Goal: Transaction & Acquisition: Purchase product/service

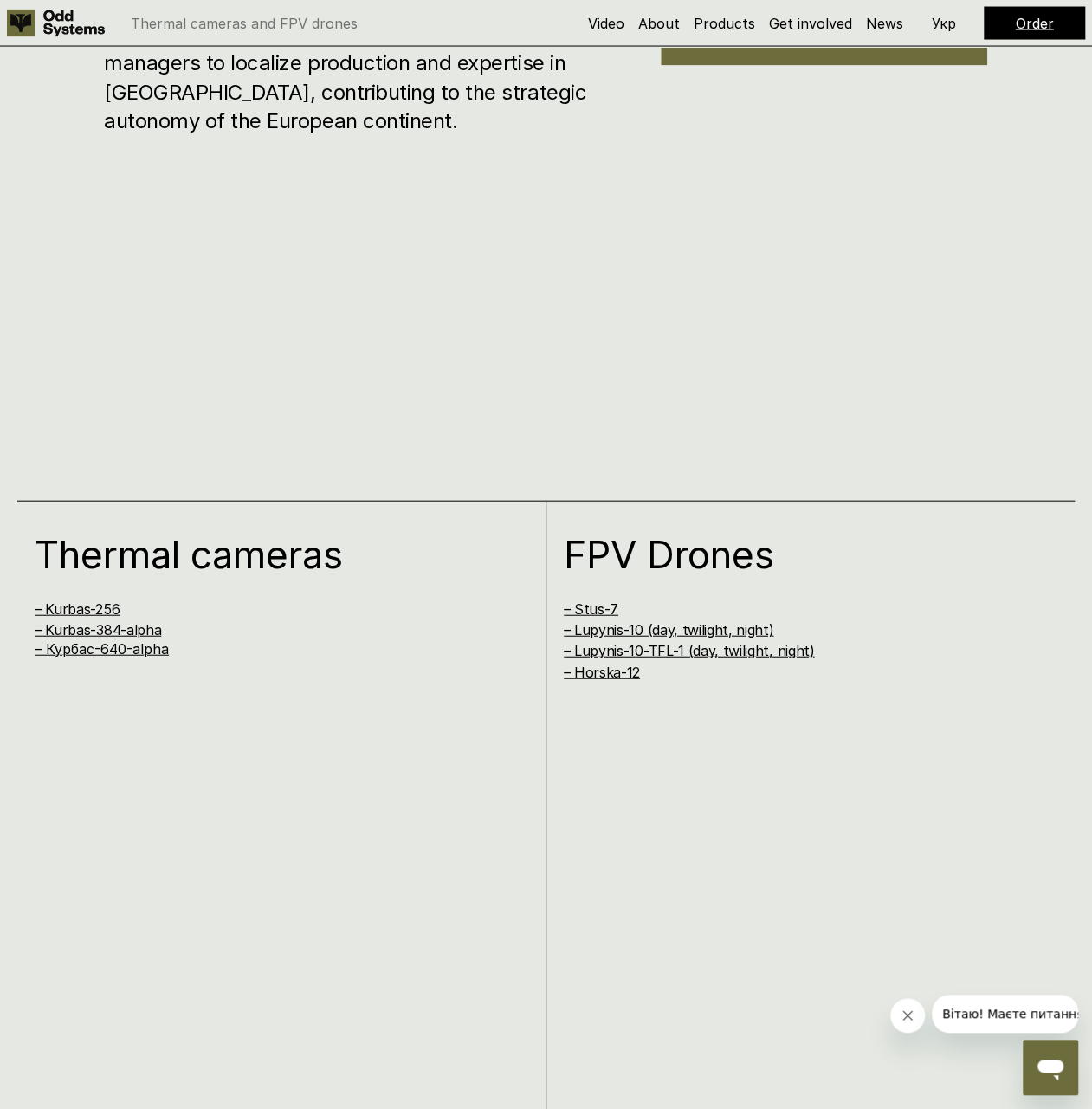
scroll to position [1819, 0]
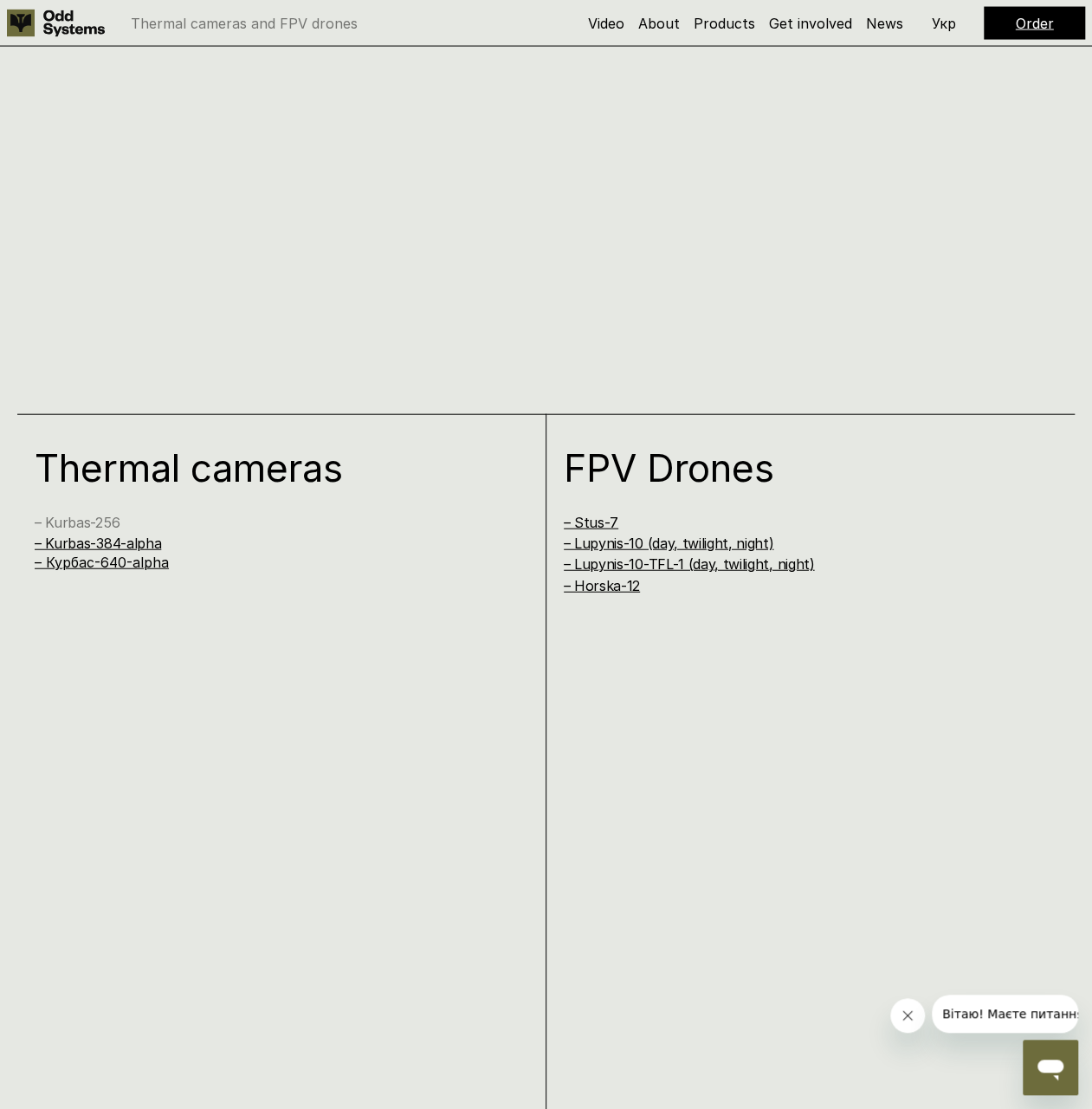
click at [99, 523] on link "– Kurbas-256" at bounding box center [77, 522] width 85 height 18
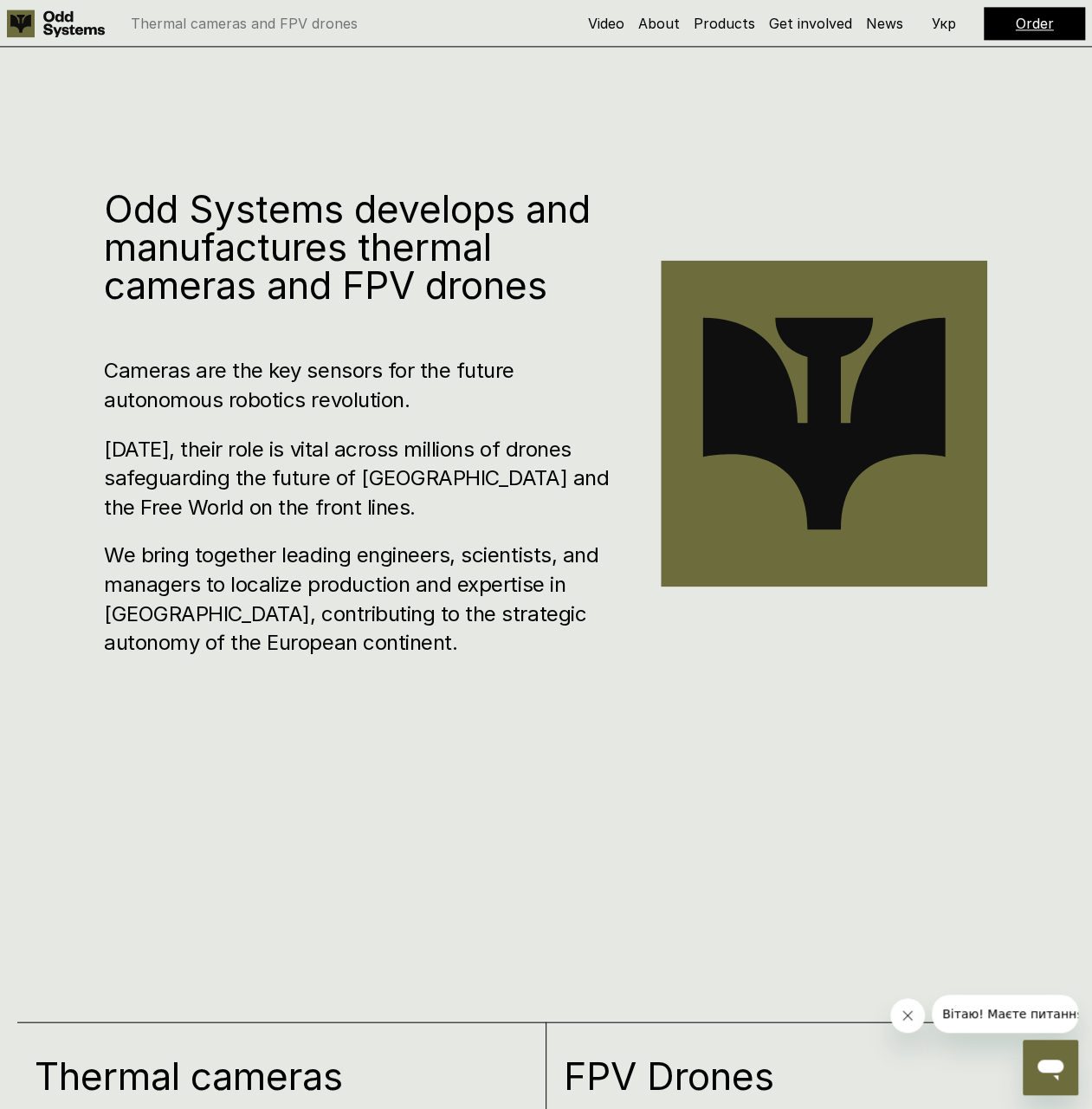
scroll to position [1213, 0]
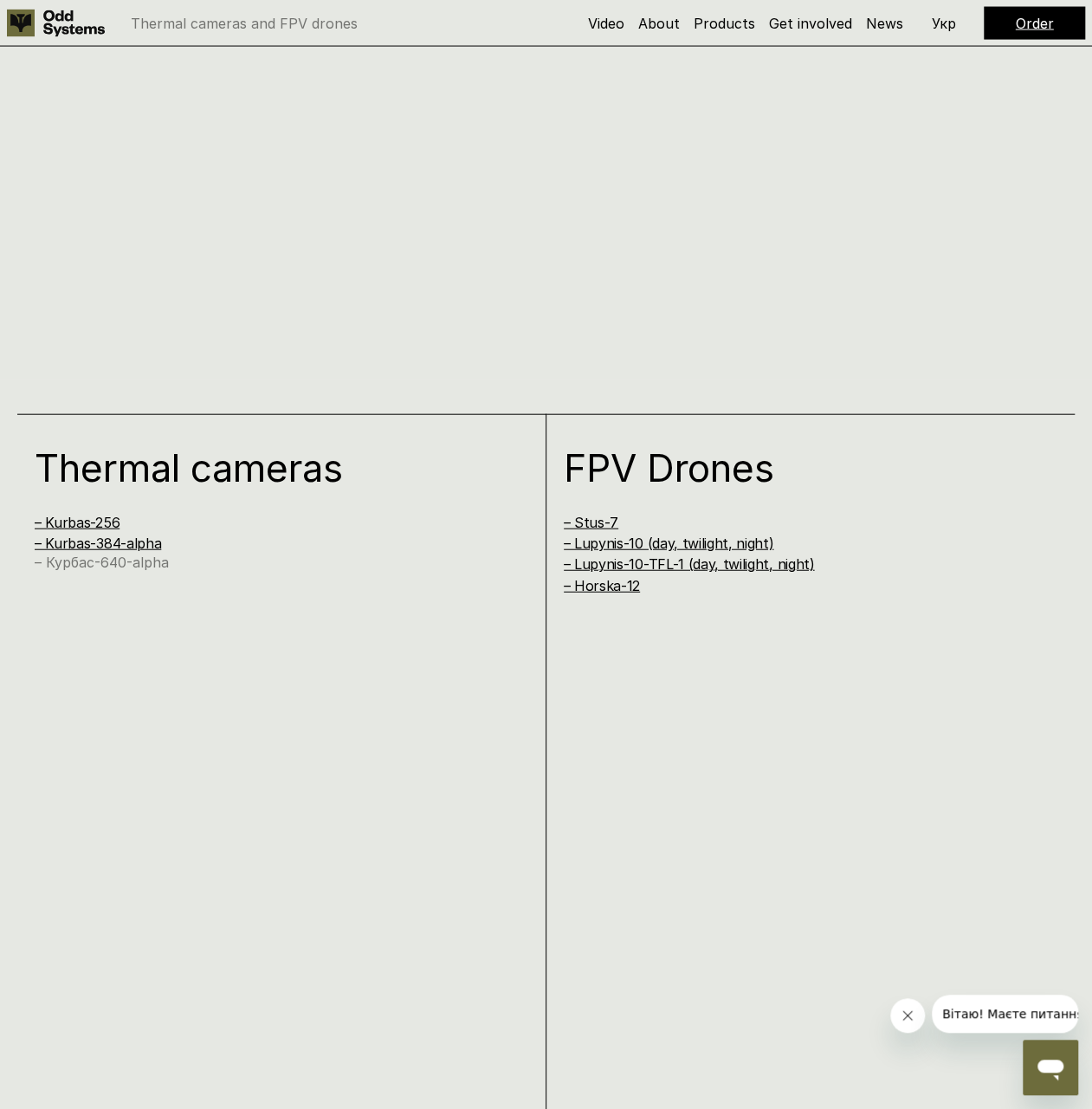
click at [60, 558] on link "– Курбас-640-alpha" at bounding box center [101, 562] width 134 height 18
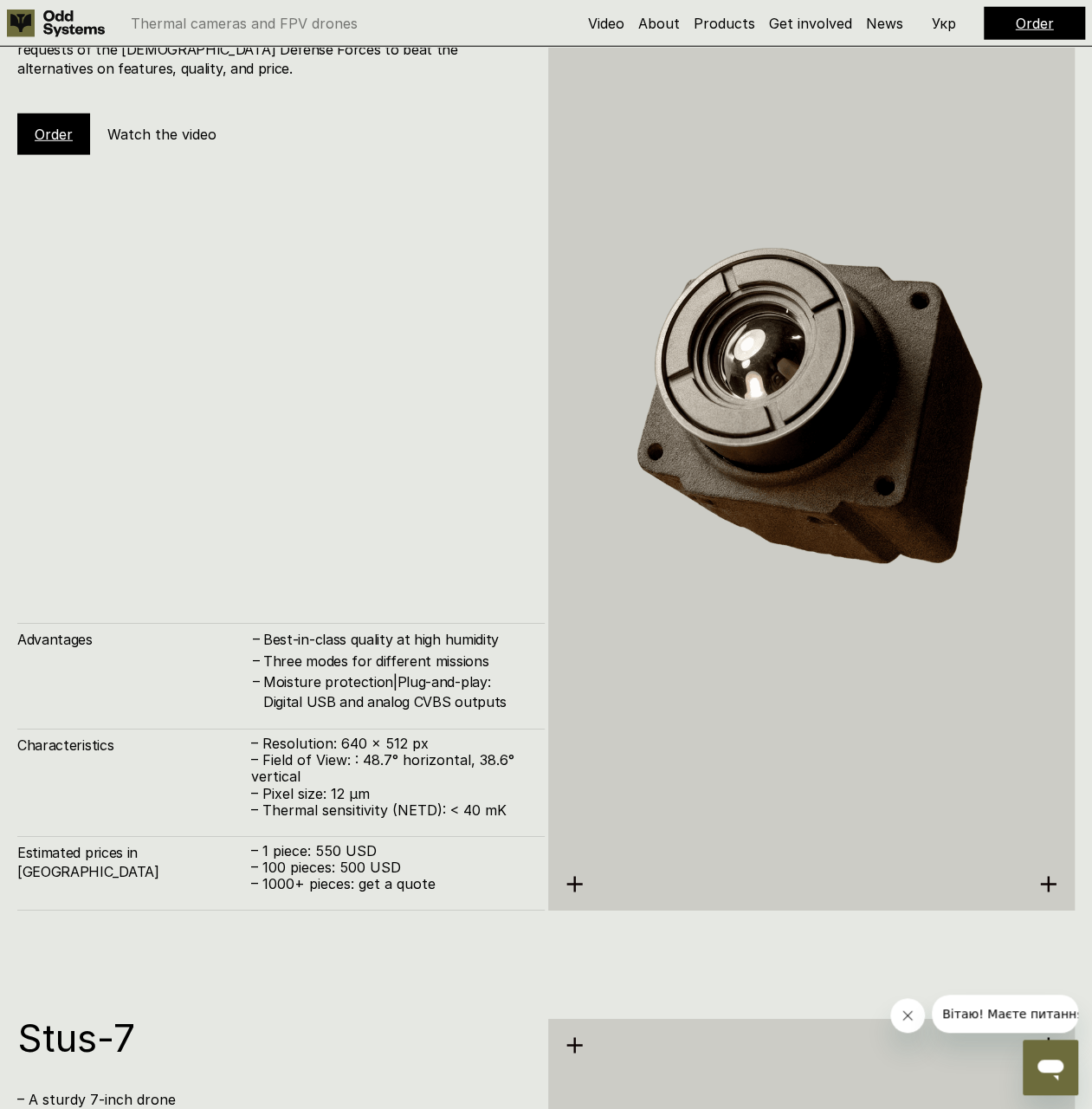
scroll to position [5696, 0]
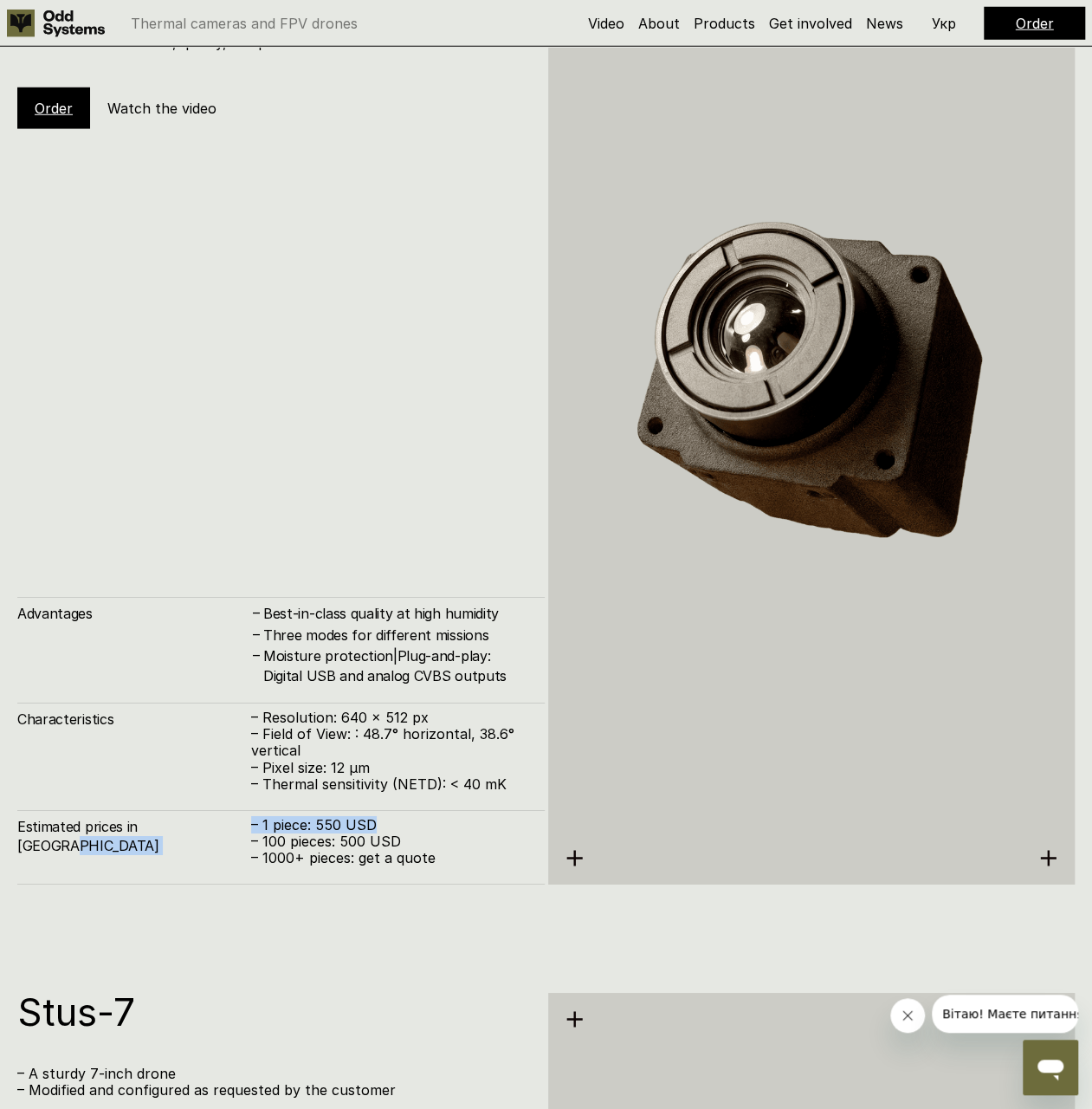
drag, startPoint x: 249, startPoint y: 822, endPoint x: 379, endPoint y: 816, distance: 130.1
click at [379, 816] on div "Estimated prices in [GEOGRAPHIC_DATA] – 1 piece: 550 USD – 100 pieces: 500 USD …" at bounding box center [281, 847] width 527 height 74
click at [379, 816] on p "– 1 piece: 550 USD" at bounding box center [389, 825] width 276 height 17
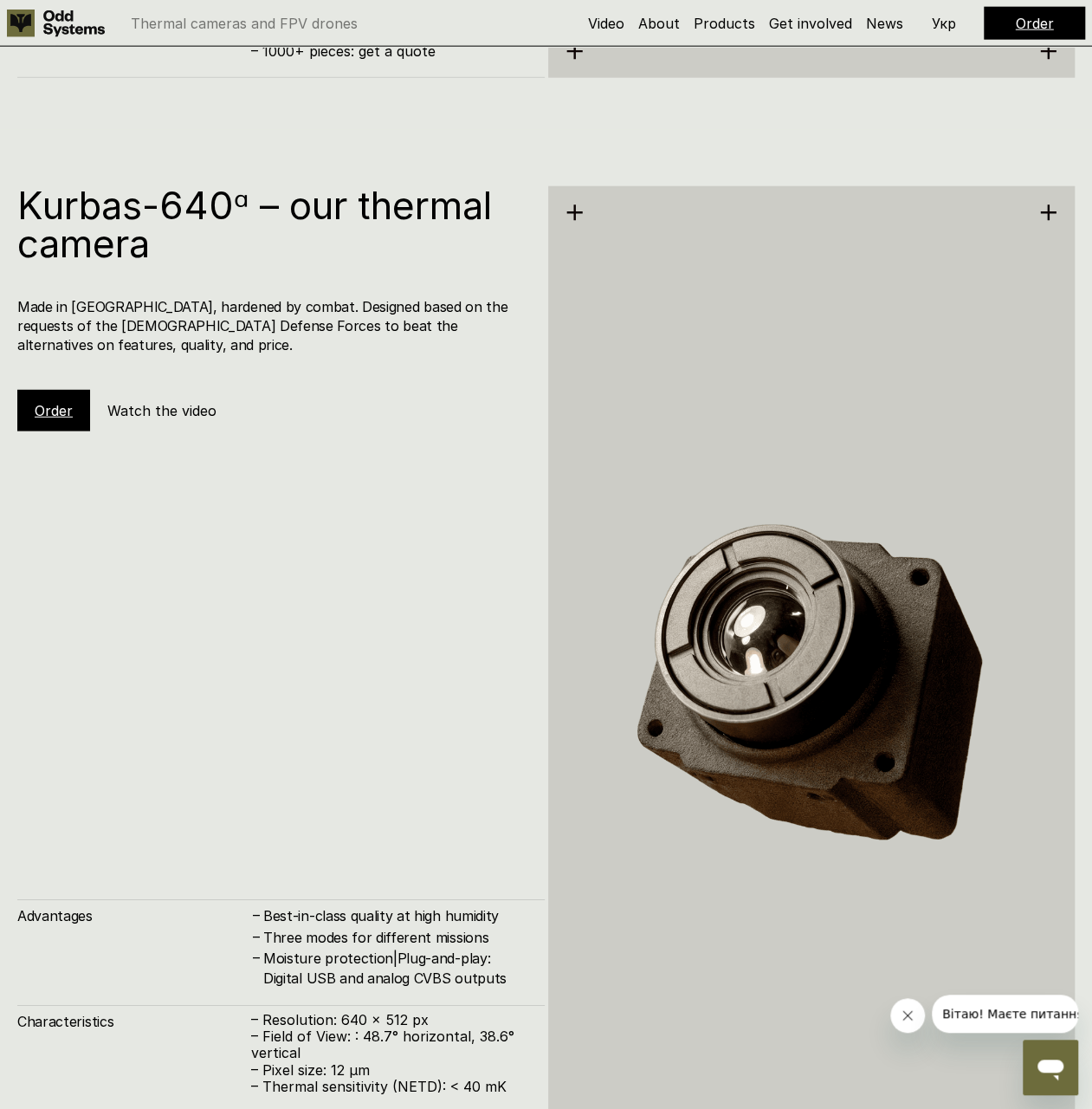
scroll to position [5350, 0]
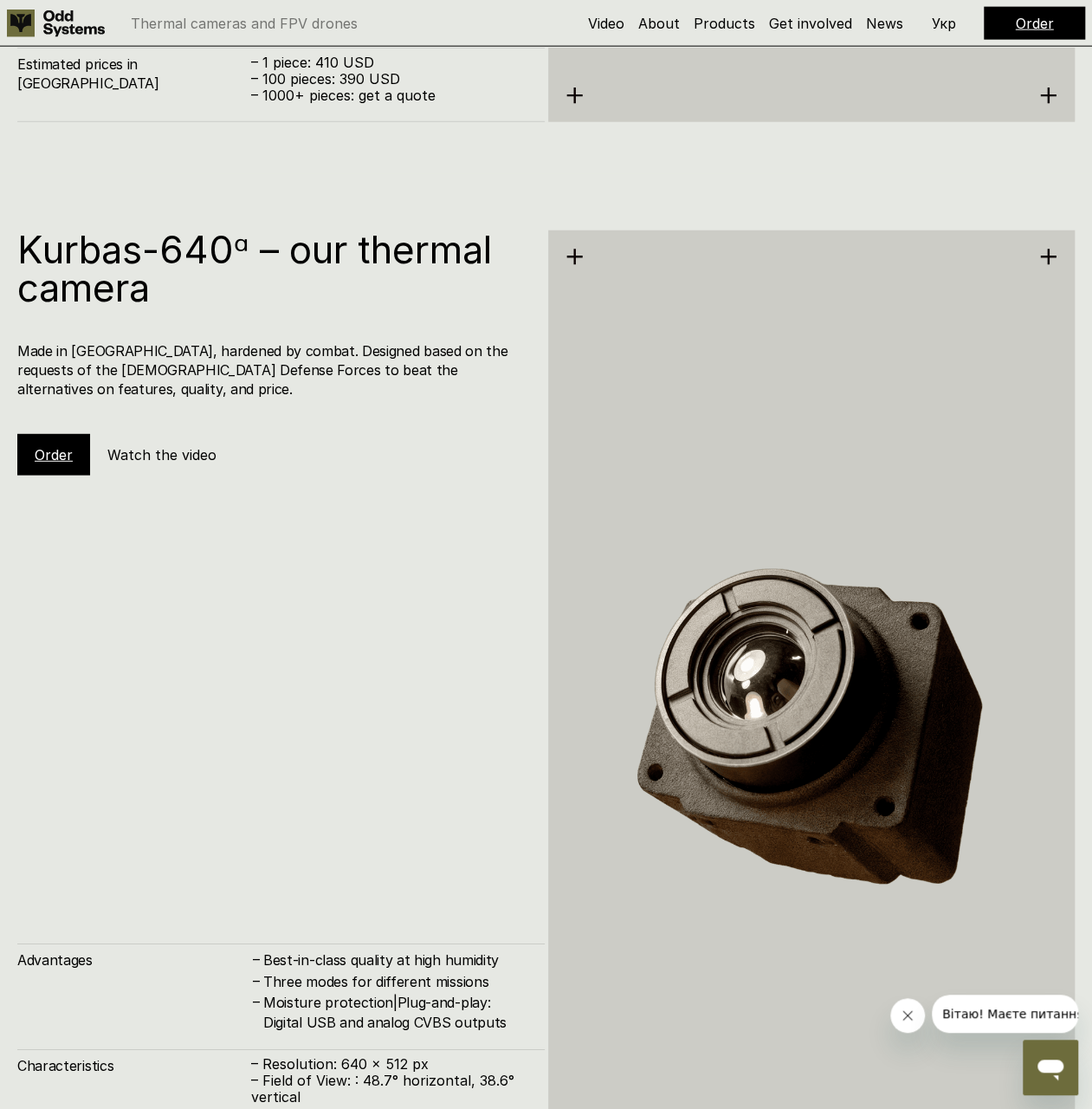
click at [53, 444] on div "Order" at bounding box center [54, 455] width 73 height 42
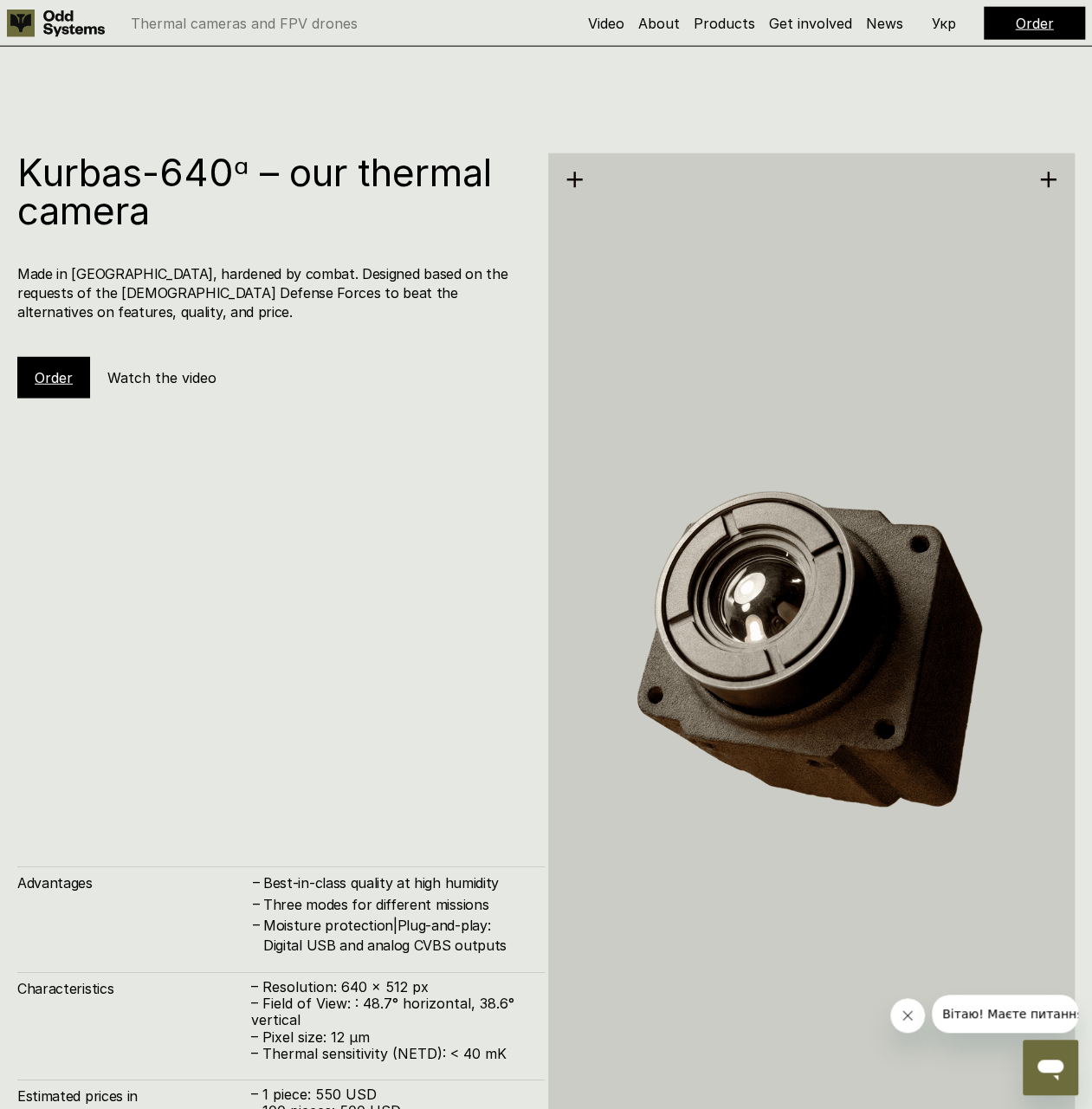
scroll to position [5523, 0]
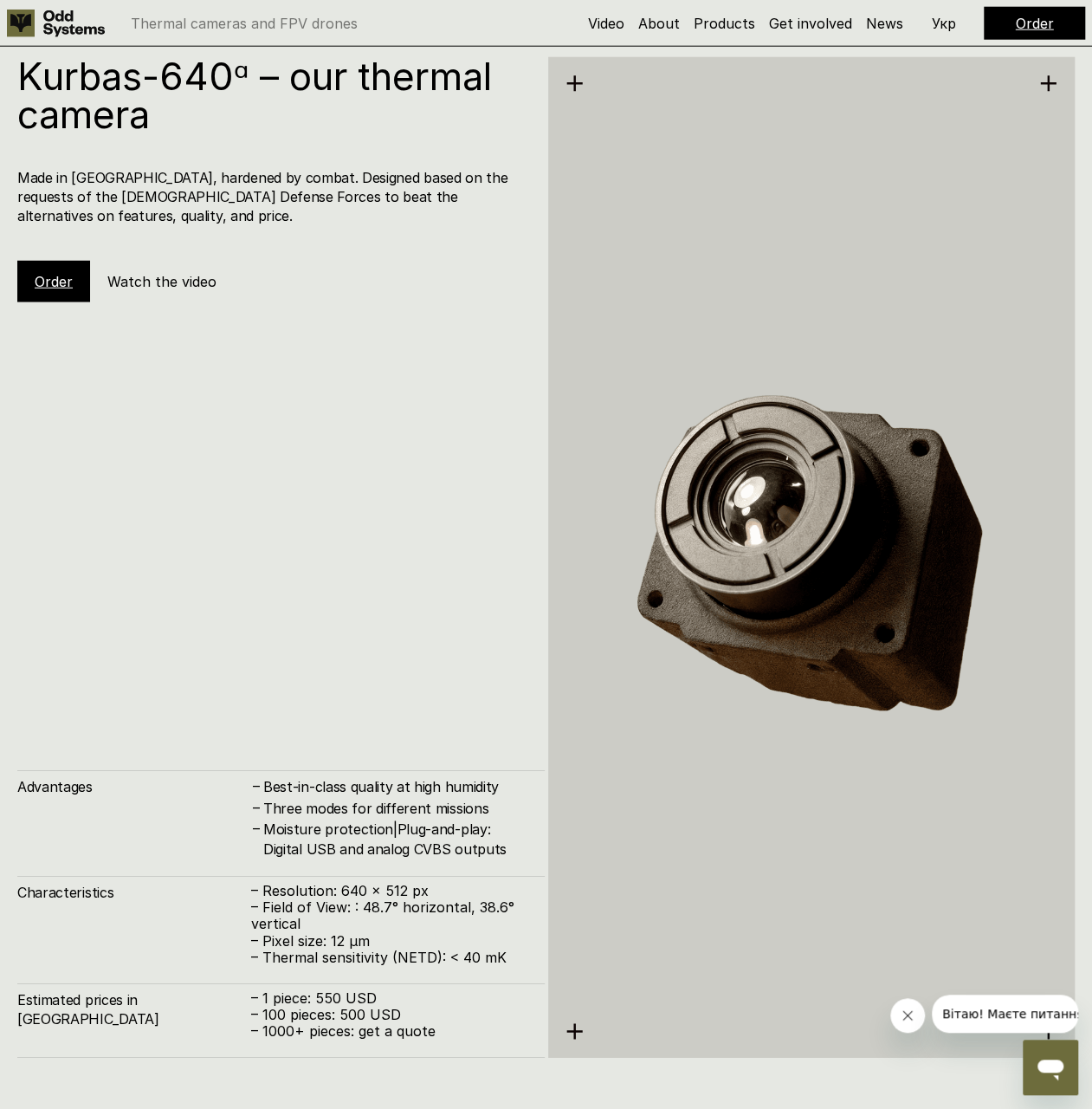
click at [42, 273] on link "Order" at bounding box center [53, 281] width 38 height 18
